Goal: Task Accomplishment & Management: Complete application form

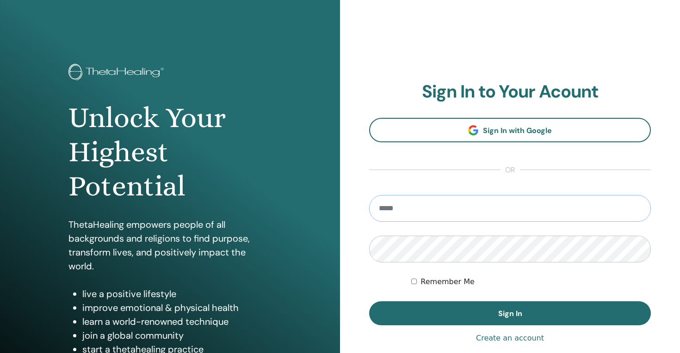
type input "**********"
click at [510, 314] on button "Sign In" at bounding box center [510, 314] width 282 height 24
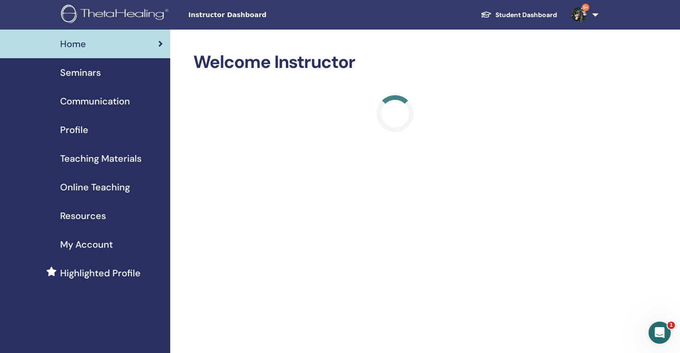
click at [100, 73] on span "Seminars" at bounding box center [80, 73] width 41 height 14
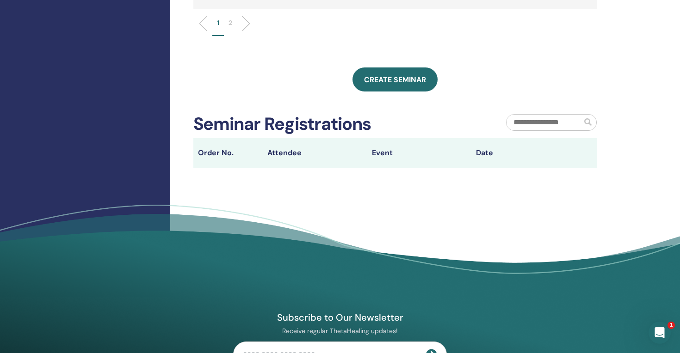
scroll to position [451, 0]
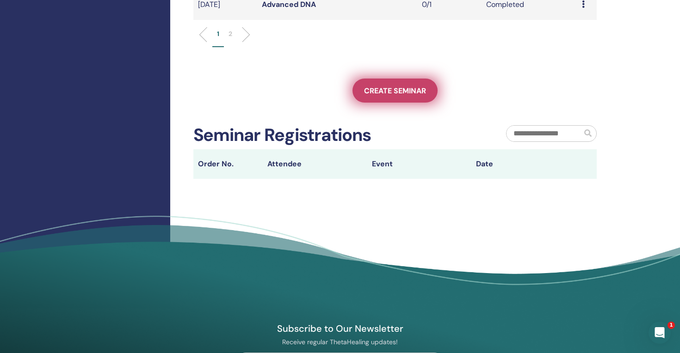
click at [395, 93] on span "Create seminar" at bounding box center [395, 91] width 62 height 10
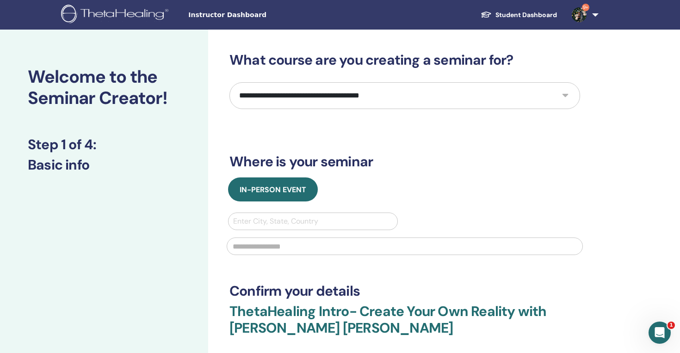
click at [394, 95] on select "**********" at bounding box center [404, 95] width 351 height 27
select select "*"
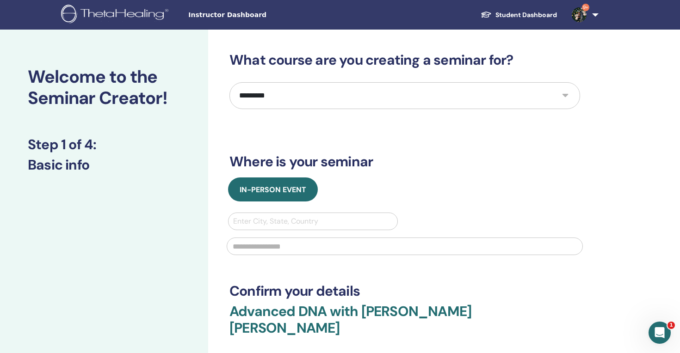
click at [281, 219] on div "Enter City, State, Country" at bounding box center [313, 221] width 160 height 11
type input "*****"
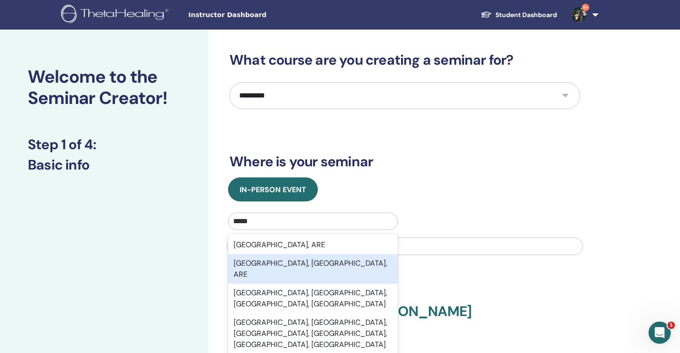
click at [277, 259] on div "Dubai International Airport, Dubai, ARE" at bounding box center [313, 269] width 170 height 30
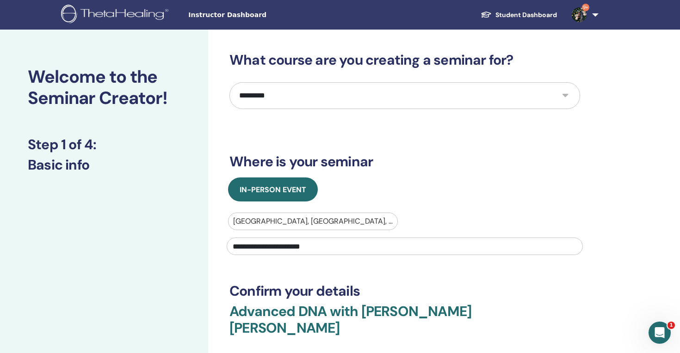
type input "**********"
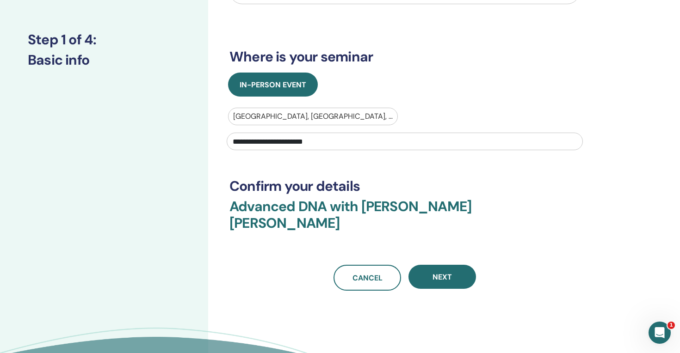
scroll to position [106, 0]
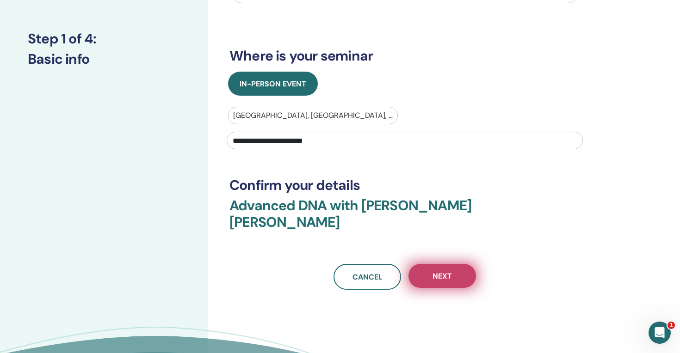
click at [429, 264] on button "Next" at bounding box center [442, 276] width 68 height 24
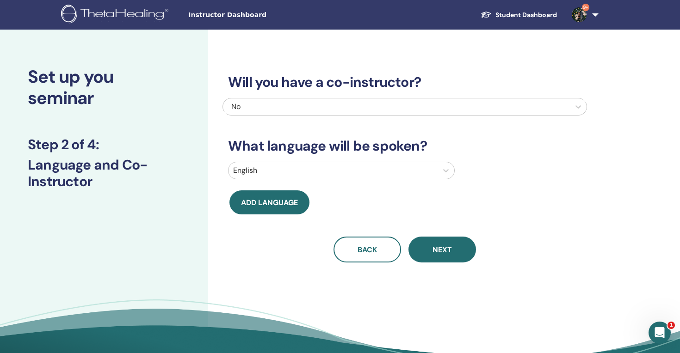
scroll to position [0, 0]
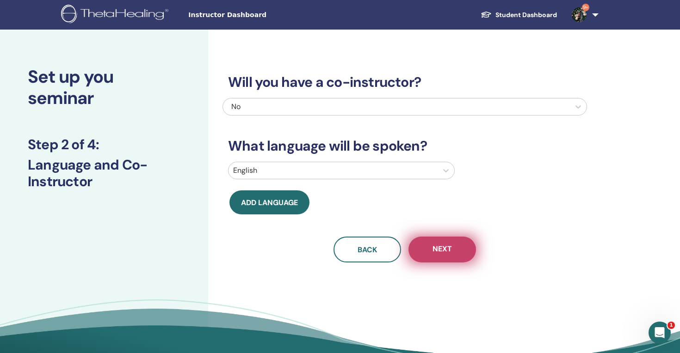
click at [454, 259] on button "Next" at bounding box center [442, 250] width 68 height 26
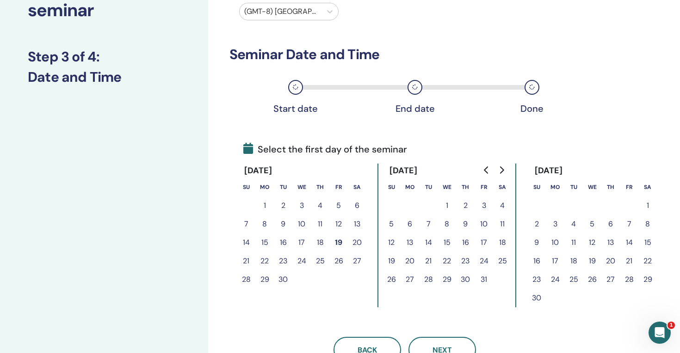
scroll to position [89, 0]
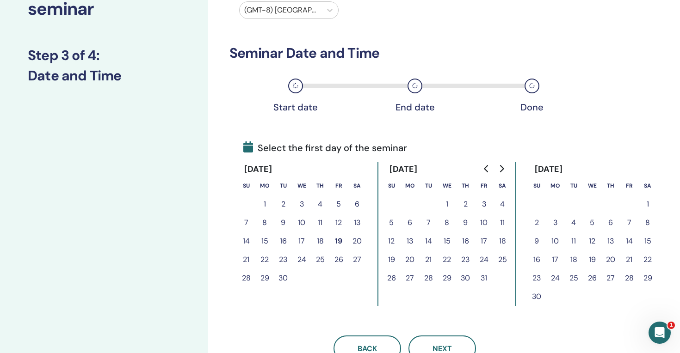
click at [354, 241] on button "20" at bounding box center [357, 241] width 18 height 18
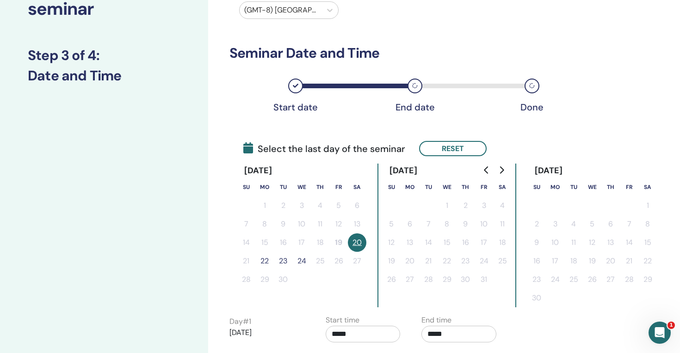
click at [281, 262] on button "23" at bounding box center [283, 261] width 18 height 18
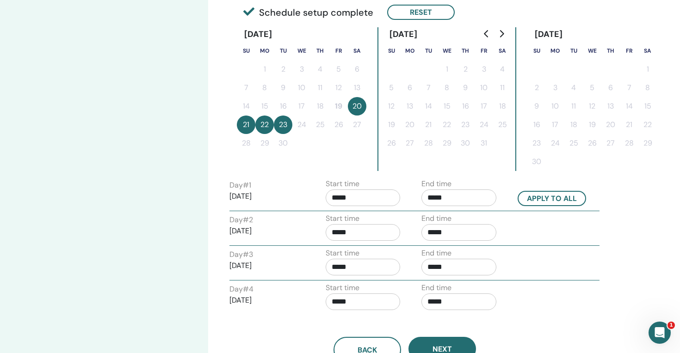
scroll to position [323, 0]
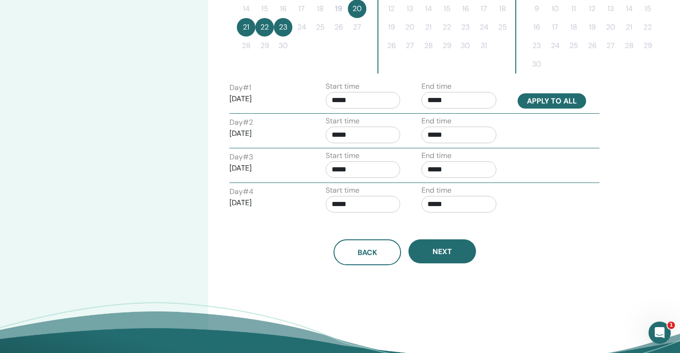
click at [550, 101] on button "Apply to all" at bounding box center [551, 100] width 68 height 15
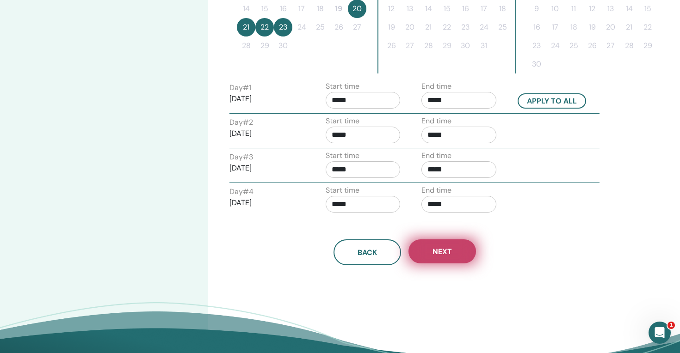
click at [441, 257] on button "Next" at bounding box center [442, 252] width 68 height 24
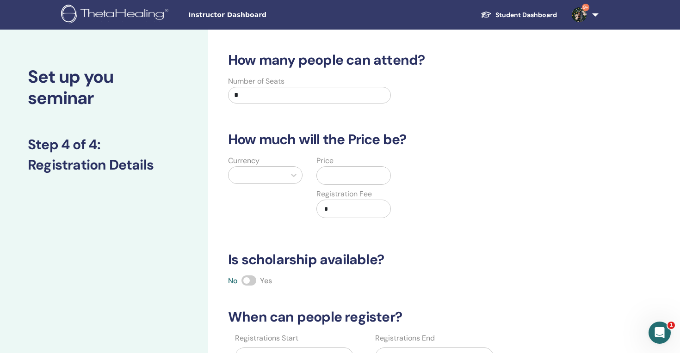
scroll to position [0, 0]
click at [258, 181] on div at bounding box center [257, 175] width 48 height 13
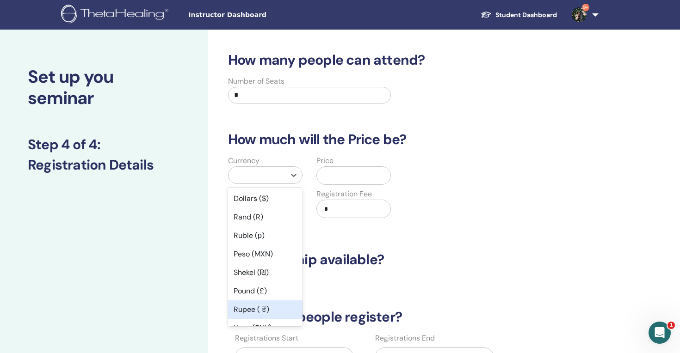
click at [278, 303] on div "Rupee ( ₹)" at bounding box center [265, 310] width 74 height 18
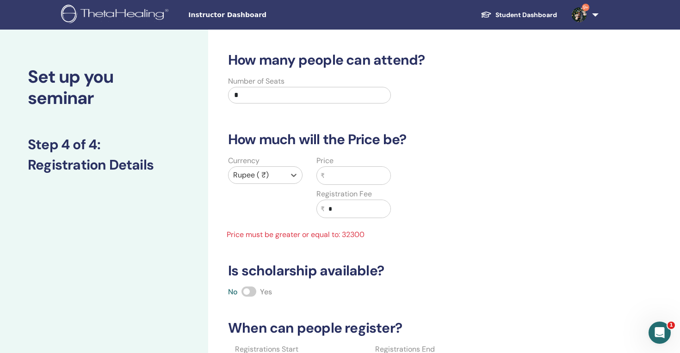
click at [330, 174] on input "text" at bounding box center [358, 176] width 66 height 18
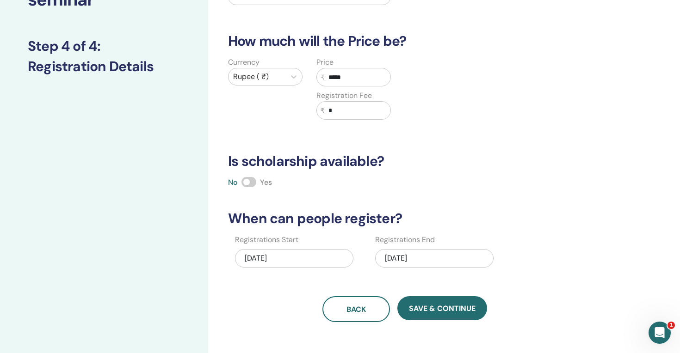
scroll to position [103, 0]
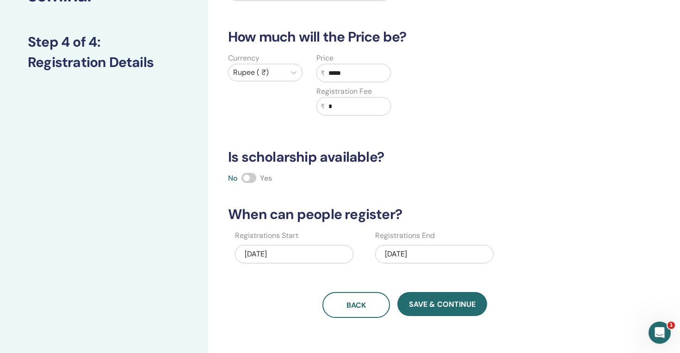
type input "*****"
click at [265, 252] on div "09/19/2025" at bounding box center [294, 254] width 118 height 18
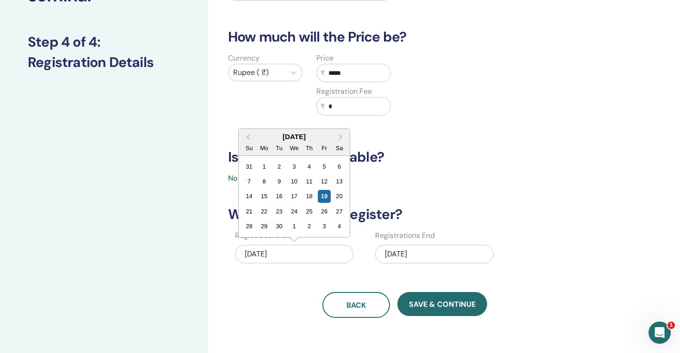
click at [289, 271] on div "How many people can attend? Number of Seats * How much will the Price be? Curre…" at bounding box center [404, 133] width 364 height 369
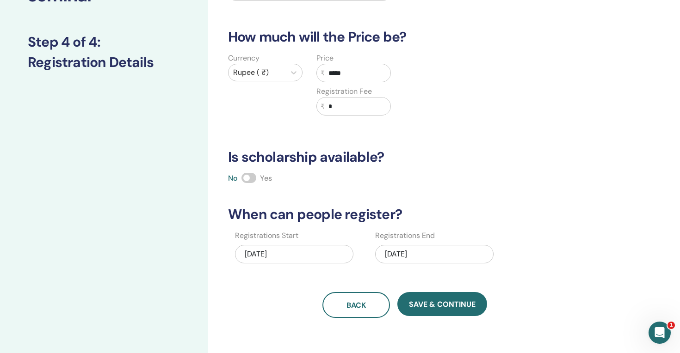
click at [410, 255] on div "09/23/2025" at bounding box center [434, 254] width 118 height 18
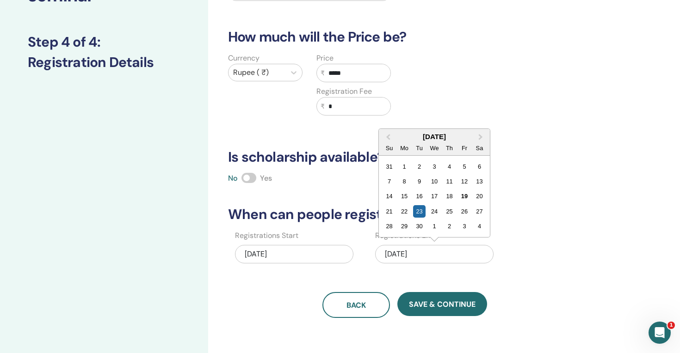
click at [277, 286] on div "How many people can attend? Number of Seats * How much will the Price be? Curre…" at bounding box center [404, 133] width 364 height 369
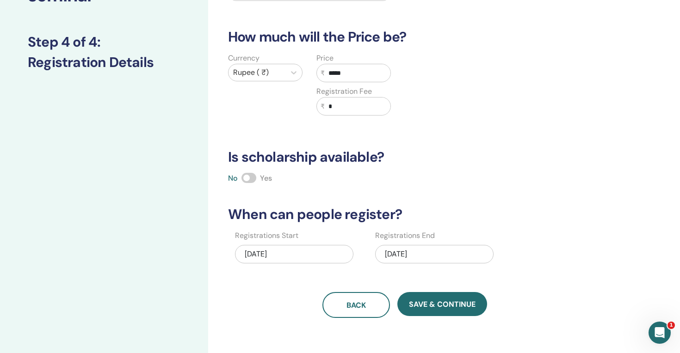
click at [264, 250] on div "09/19/2025" at bounding box center [294, 254] width 118 height 18
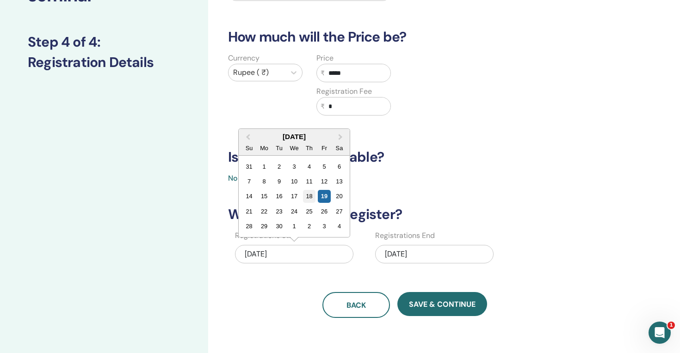
click at [313, 199] on div "18" at bounding box center [309, 196] width 12 height 12
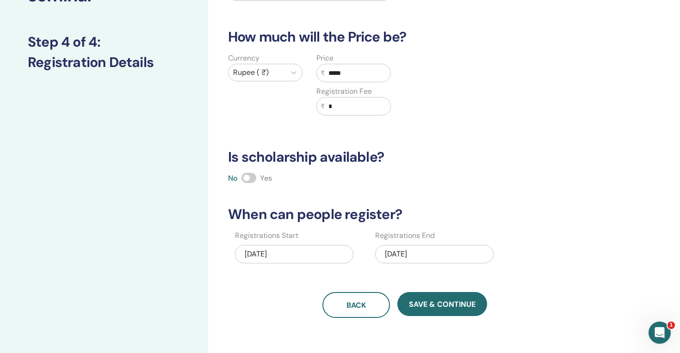
click at [295, 256] on div "09/18/2025" at bounding box center [294, 254] width 118 height 18
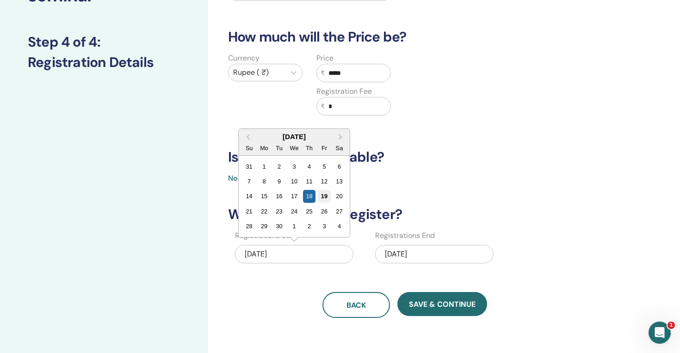
click at [324, 195] on div "19" at bounding box center [324, 196] width 12 height 12
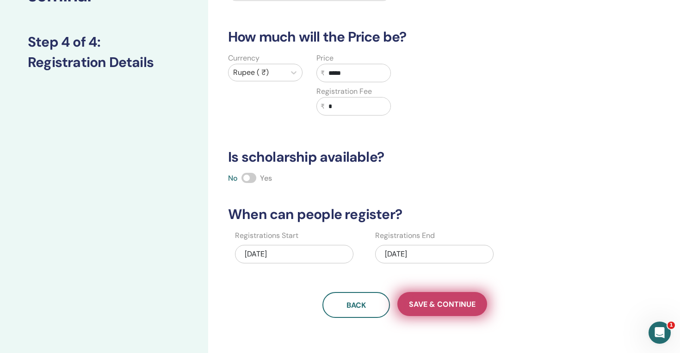
click at [449, 303] on span "Save & Continue" at bounding box center [442, 305] width 67 height 10
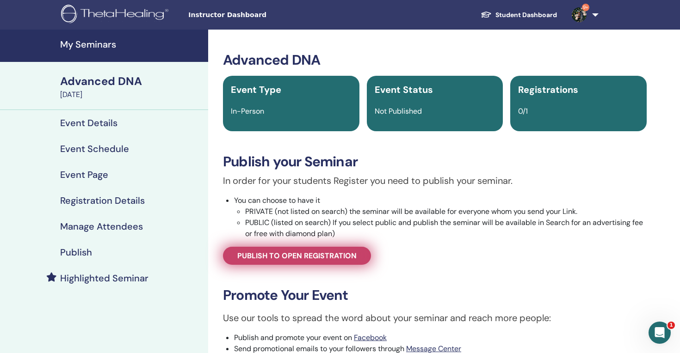
click at [359, 255] on link "Publish to open registration" at bounding box center [297, 256] width 148 height 18
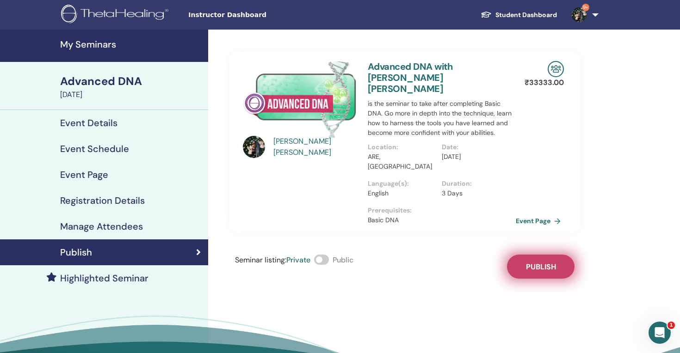
click at [549, 255] on button "Publish" at bounding box center [541, 267] width 68 height 24
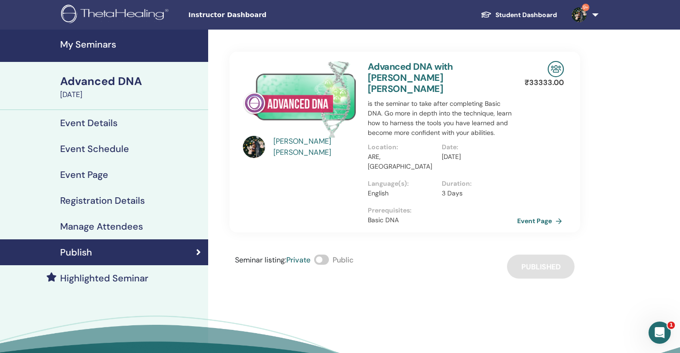
click at [538, 214] on link "Event Page" at bounding box center [541, 221] width 49 height 14
